Goal: Task Accomplishment & Management: Use online tool/utility

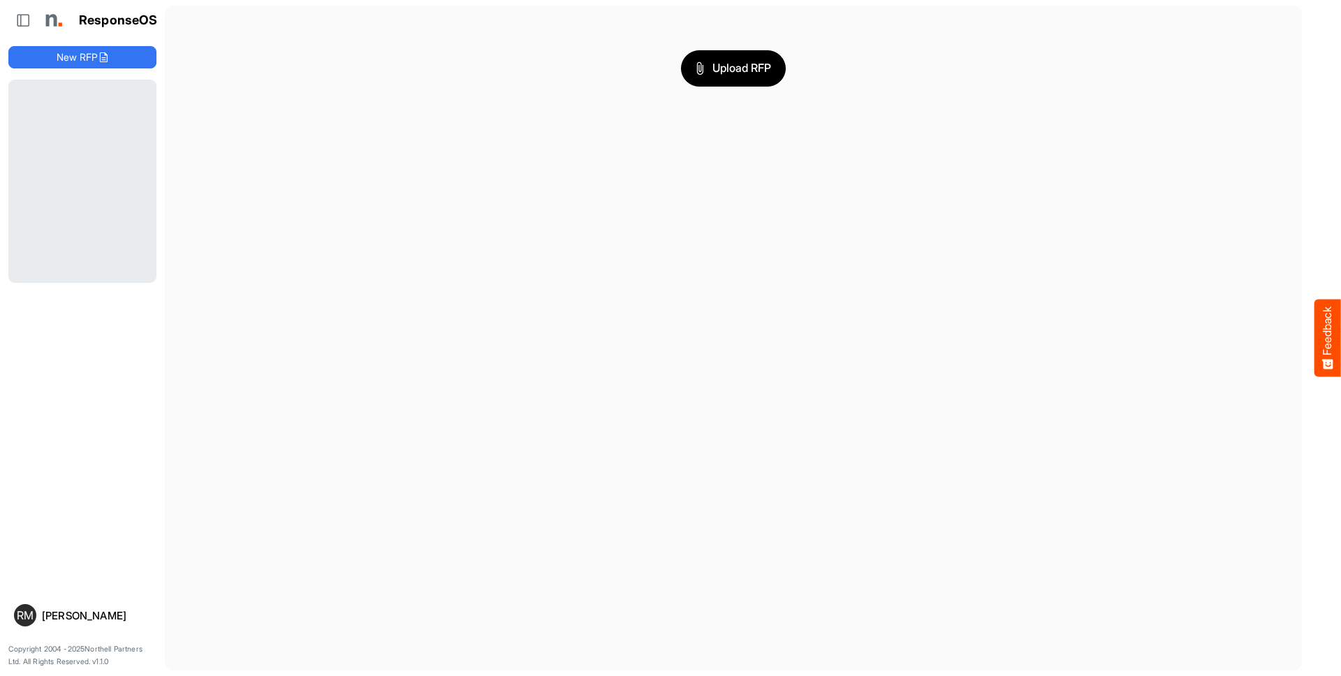
click at [733, 68] on span "Upload RFP" at bounding box center [733, 68] width 75 height 18
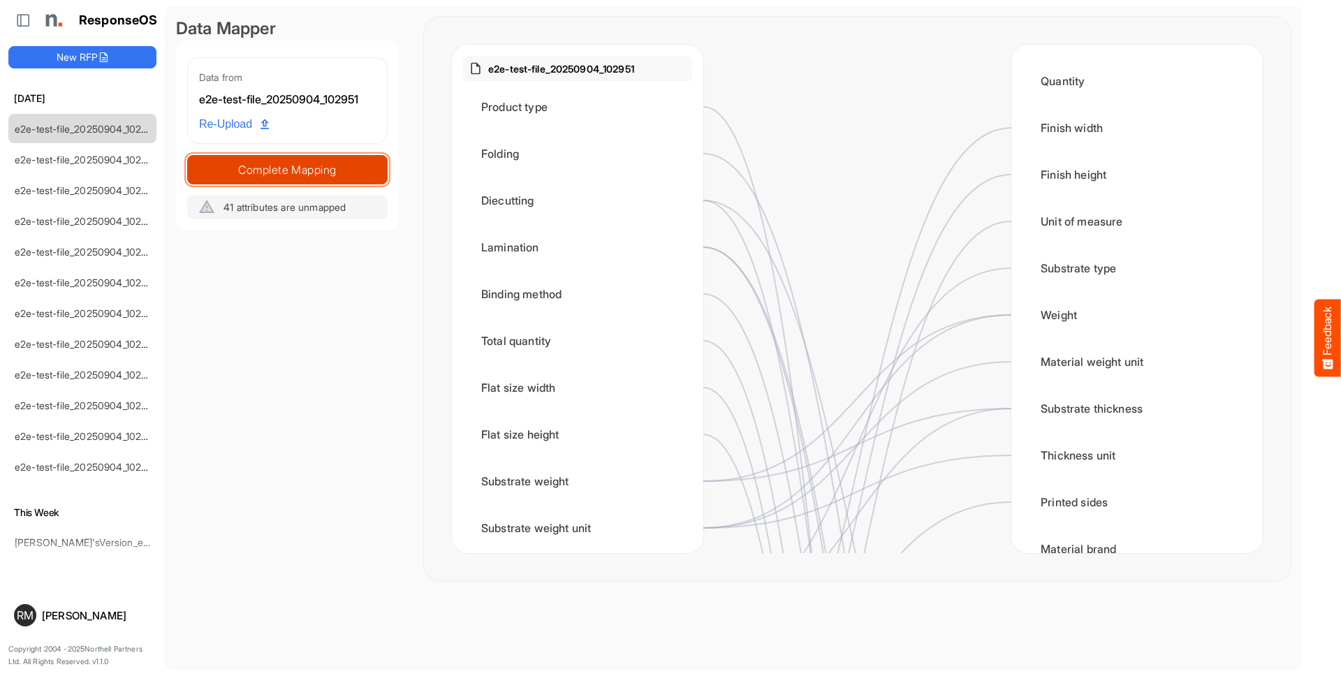
click at [287, 169] on span "Complete Mapping" at bounding box center [287, 170] width 199 height 20
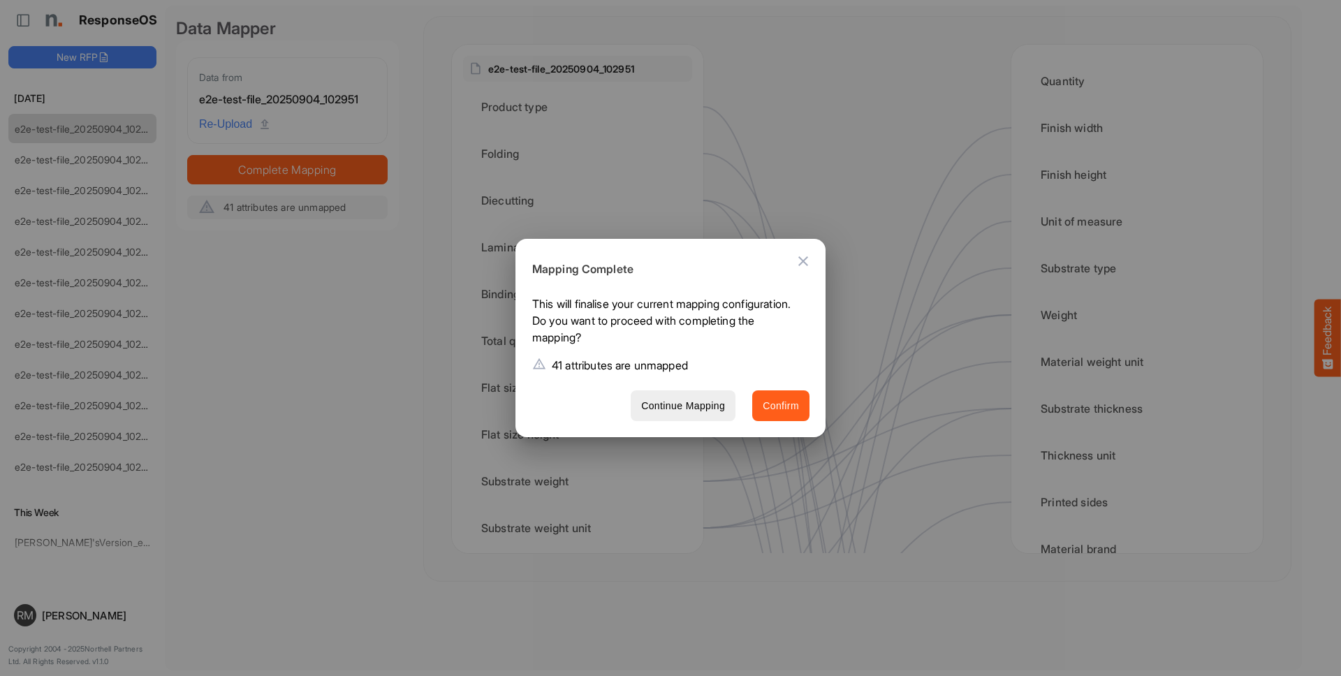
click at [781, 405] on span "Confirm" at bounding box center [781, 405] width 36 height 17
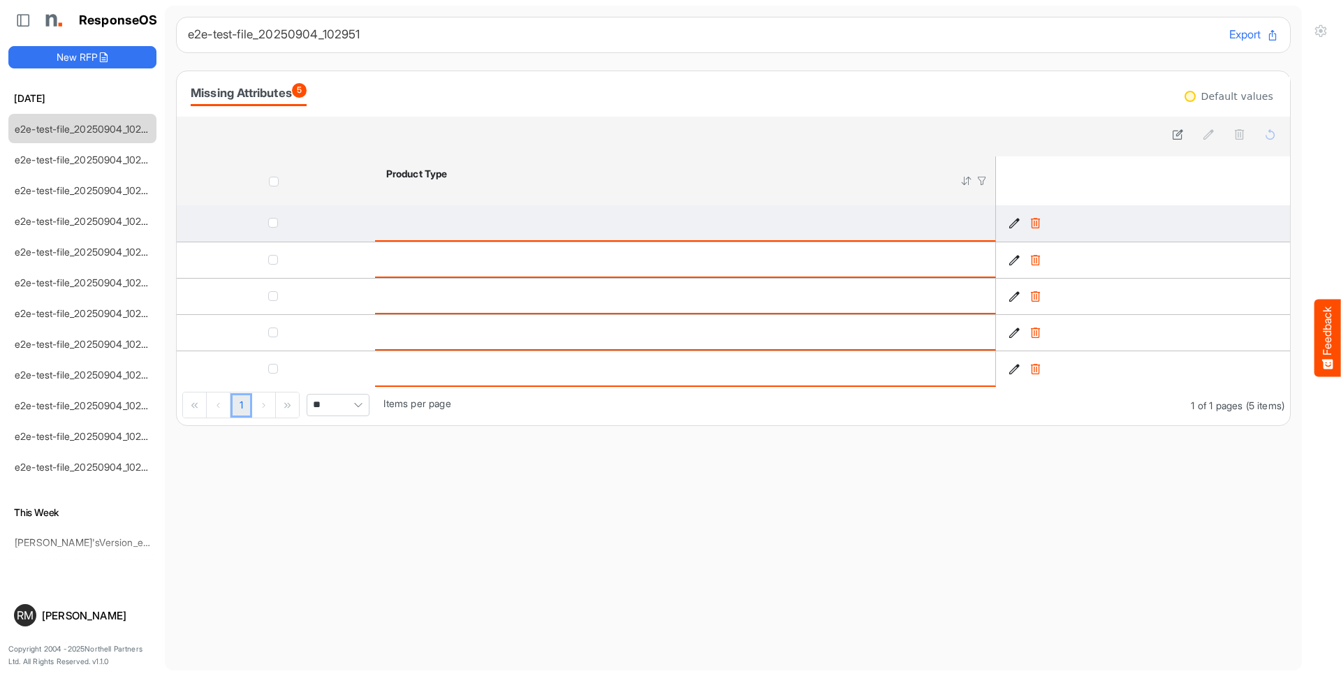
click at [1014, 223] on icon "9df86aef-6650-4d2e-9cf2-6a72dd6e5006 is template cell Column Header" at bounding box center [1015, 223] width 12 height 12
